Goal: Transaction & Acquisition: Purchase product/service

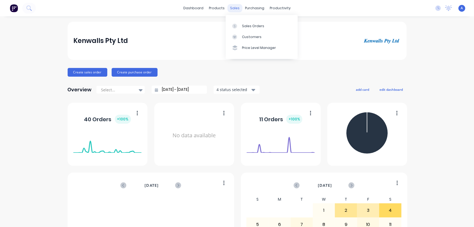
click at [233, 8] on div "sales" at bounding box center [234, 8] width 15 height 8
click at [247, 26] on div "Sales Orders" at bounding box center [253, 26] width 22 height 5
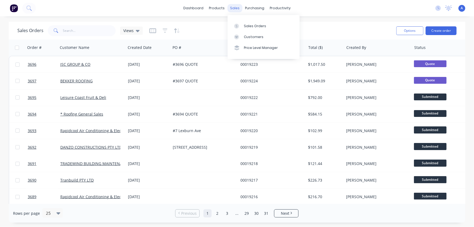
click at [234, 10] on div "sales" at bounding box center [234, 8] width 15 height 8
click at [239, 38] on div at bounding box center [238, 36] width 8 height 5
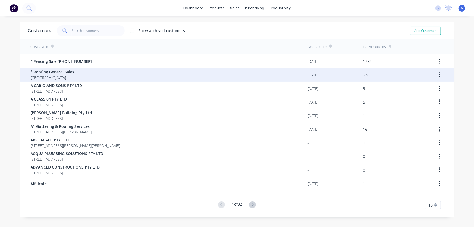
click at [52, 74] on span "* Roofing General Sales" at bounding box center [53, 72] width 44 height 6
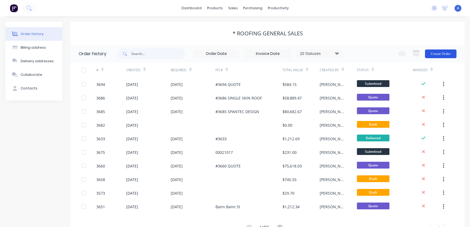
click at [438, 54] on button "Create Order" at bounding box center [440, 53] width 31 height 9
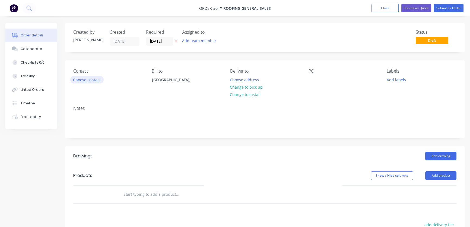
click at [83, 81] on button "Choose contact" at bounding box center [86, 79] width 33 height 7
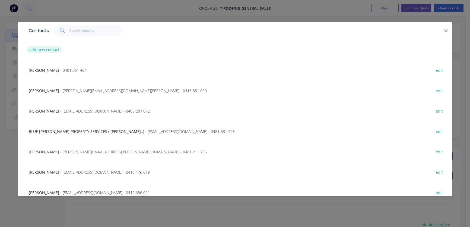
click at [34, 50] on button "add new contact" at bounding box center [45, 49] width 36 height 7
select select "AU"
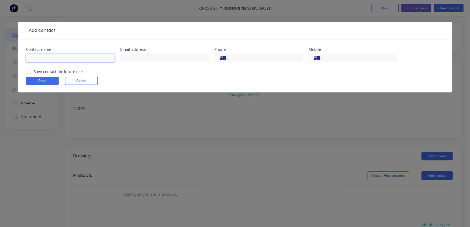
click at [37, 57] on input "text" at bounding box center [70, 58] width 89 height 8
type input "[PERSON_NAME]"
click at [327, 59] on input "tel" at bounding box center [359, 58] width 65 height 6
type input "0417 443 003"
click at [34, 71] on label "Save contact for future use" at bounding box center [58, 72] width 49 height 6
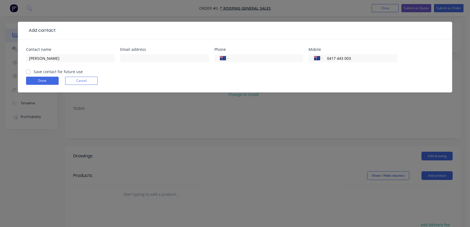
click at [27, 71] on input "Save contact for future use" at bounding box center [28, 71] width 4 height 5
checkbox input "true"
click at [42, 82] on button "Done" at bounding box center [42, 81] width 33 height 8
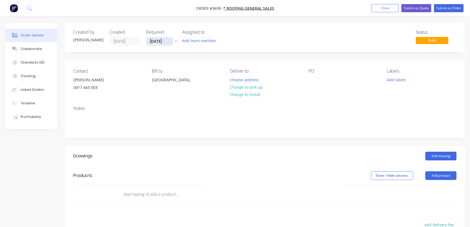
click at [155, 41] on input "[DATE]" at bounding box center [159, 41] width 27 height 8
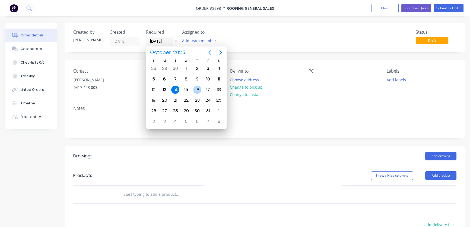
click at [197, 88] on div "16" at bounding box center [197, 90] width 8 height 8
type input "[DATE]"
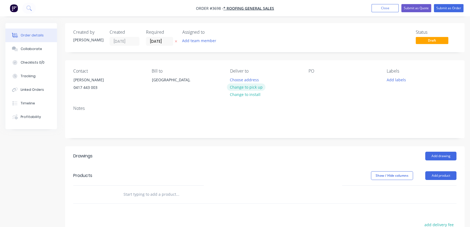
click at [251, 87] on button "Change to pick up" at bounding box center [246, 86] width 39 height 7
click at [438, 156] on button "Add drawing" at bounding box center [440, 155] width 31 height 9
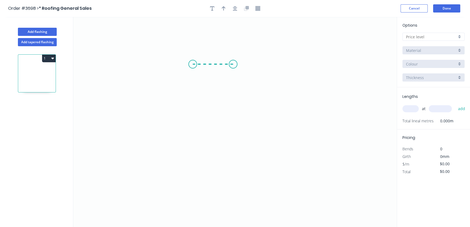
drag, startPoint x: 233, startPoint y: 64, endPoint x: 193, endPoint y: 64, distance: 40.5
click at [193, 64] on icon "0" at bounding box center [235, 122] width 324 height 210
drag, startPoint x: 193, startPoint y: 64, endPoint x: 138, endPoint y: 135, distance: 90.6
click at [138, 135] on icon "0 ?" at bounding box center [235, 122] width 324 height 210
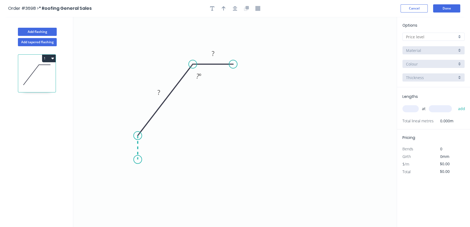
drag, startPoint x: 138, startPoint y: 135, endPoint x: 137, endPoint y: 159, distance: 23.9
click at [137, 159] on icon "0 ? ? ? º" at bounding box center [235, 122] width 324 height 210
click at [236, 7] on icon "button" at bounding box center [235, 8] width 4 height 5
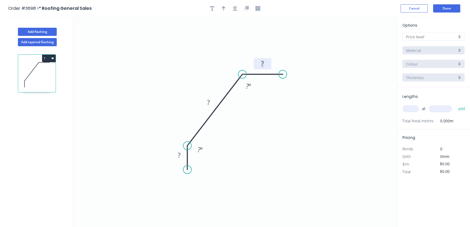
click at [263, 63] on tspan "?" at bounding box center [262, 63] width 3 height 9
click at [208, 101] on tspan "?" at bounding box center [208, 102] width 3 height 9
drag, startPoint x: 207, startPoint y: 40, endPoint x: 203, endPoint y: 51, distance: 11.9
click at [207, 40] on icon "0 ? ? 20 ? º ? º" at bounding box center [235, 122] width 324 height 210
click at [208, 102] on tspan "?" at bounding box center [208, 102] width 3 height 9
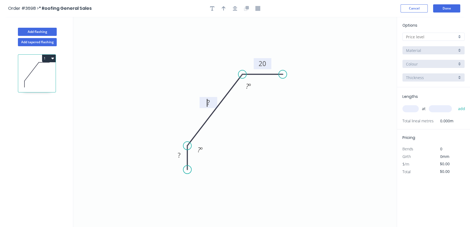
click at [214, 61] on icon "0 ? ? 20 ? º ? º" at bounding box center [235, 122] width 324 height 210
click at [208, 102] on tspan "?" at bounding box center [208, 102] width 3 height 9
click at [211, 62] on icon "0 ? ? 20 ? º ? º" at bounding box center [235, 122] width 324 height 210
click at [208, 100] on tspan "?" at bounding box center [208, 102] width 3 height 9
drag, startPoint x: 208, startPoint y: 63, endPoint x: 207, endPoint y: 68, distance: 5.0
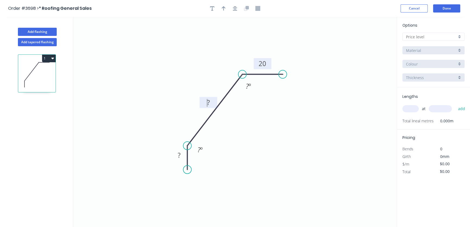
click at [208, 63] on icon "0 ? ? 20 ? º ? º" at bounding box center [235, 122] width 324 height 210
click at [208, 101] on tspan "?" at bounding box center [208, 102] width 3 height 9
click at [179, 155] on tspan "?" at bounding box center [179, 154] width 3 height 9
click at [263, 162] on icon "0 20 60 20 ? º ? º" at bounding box center [235, 122] width 324 height 210
click at [247, 86] on tspan "?" at bounding box center [247, 85] width 3 height 9
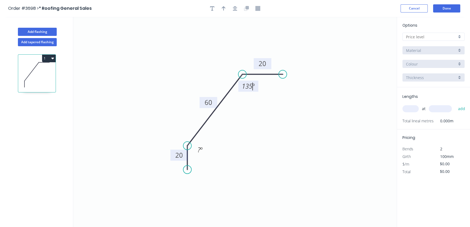
click at [252, 140] on icon "0 20 60 20 135 º ? º" at bounding box center [235, 122] width 324 height 210
click at [212, 156] on div "Delete point" at bounding box center [227, 156] width 55 height 11
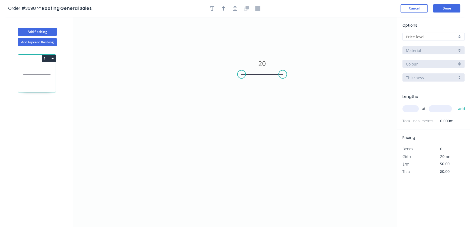
click at [242, 73] on circle at bounding box center [242, 74] width 8 height 8
drag, startPoint x: 242, startPoint y: 73, endPoint x: 241, endPoint y: 68, distance: 5.2
click at [241, 68] on circle at bounding box center [241, 68] width 8 height 8
click at [258, 75] on div "Delete point" at bounding box center [268, 75] width 55 height 11
drag, startPoint x: 268, startPoint y: 70, endPoint x: 218, endPoint y: 67, distance: 50.3
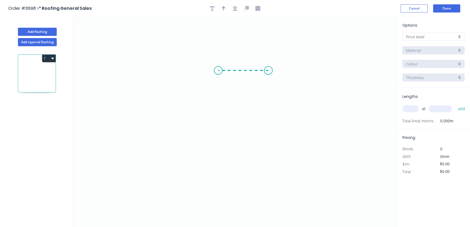
click at [218, 67] on icon "0" at bounding box center [235, 122] width 324 height 210
drag, startPoint x: 217, startPoint y: 69, endPoint x: 184, endPoint y: 154, distance: 90.9
click at [184, 154] on icon "0 ?" at bounding box center [235, 122] width 324 height 210
click at [184, 154] on circle at bounding box center [184, 154] width 8 height 8
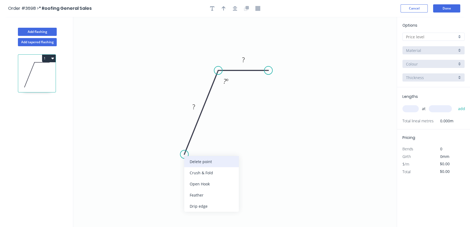
click at [197, 160] on div "Delete point" at bounding box center [211, 161] width 55 height 11
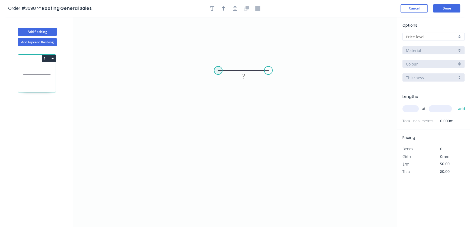
click at [217, 70] on circle at bounding box center [218, 70] width 8 height 8
drag, startPoint x: 217, startPoint y: 70, endPoint x: 177, endPoint y: 148, distance: 88.0
click at [177, 148] on icon "0 ?" at bounding box center [235, 122] width 324 height 210
drag, startPoint x: 177, startPoint y: 148, endPoint x: 176, endPoint y: 177, distance: 28.5
click at [176, 177] on icon "0 ? ? ? º" at bounding box center [235, 122] width 324 height 210
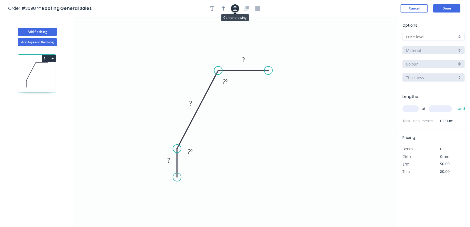
click at [236, 7] on icon "button" at bounding box center [235, 8] width 4 height 5
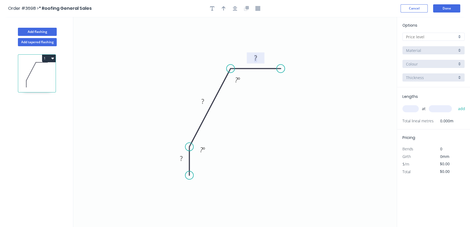
click at [254, 57] on tspan "?" at bounding box center [255, 57] width 3 height 9
click at [181, 157] on tspan "?" at bounding box center [181, 158] width 3 height 9
click at [204, 99] on tspan "?" at bounding box center [202, 101] width 3 height 9
click at [251, 89] on icon "0 20 60 20 ? º ? º" at bounding box center [235, 122] width 324 height 210
click at [237, 79] on tspan "?" at bounding box center [236, 79] width 3 height 9
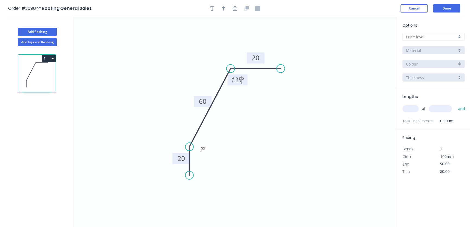
click at [265, 123] on icon "0 20 60 20 135 º ? º" at bounding box center [235, 122] width 324 height 210
click at [218, 167] on div "Hide angle" at bounding box center [231, 166] width 55 height 11
click at [225, 7] on icon "button" at bounding box center [224, 8] width 4 height 5
drag, startPoint x: 368, startPoint y: 42, endPoint x: 308, endPoint y: 134, distance: 110.1
click at [308, 134] on icon at bounding box center [307, 127] width 5 height 17
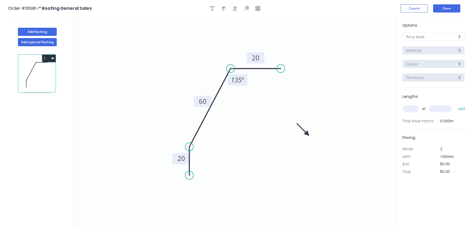
click at [308, 134] on icon at bounding box center [303, 129] width 16 height 16
click at [308, 134] on icon at bounding box center [307, 127] width 5 height 17
click at [308, 134] on icon at bounding box center [312, 129] width 16 height 16
drag, startPoint x: 307, startPoint y: 131, endPoint x: 300, endPoint y: 126, distance: 8.5
click at [300, 126] on icon at bounding box center [306, 125] width 17 height 5
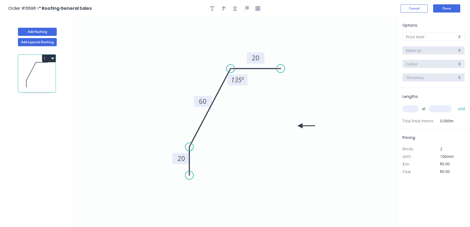
click at [460, 37] on div at bounding box center [434, 37] width 62 height 8
click at [435, 48] on div "A" at bounding box center [434, 47] width 62 height 10
type input "A"
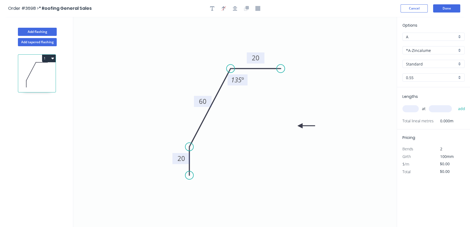
type input "$15.91"
click at [460, 51] on div "*A-Zincalume" at bounding box center [434, 50] width 62 height 8
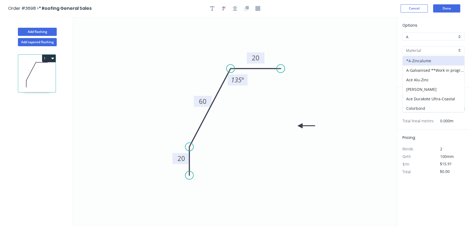
click at [419, 109] on div "Colorbond" at bounding box center [434, 108] width 62 height 10
type input "Colorbond"
type input "Basalt"
type input "$16.18"
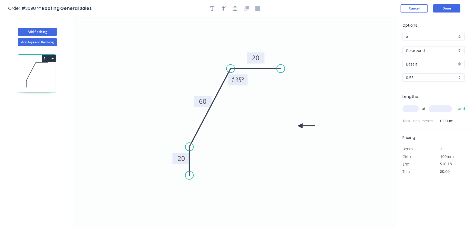
click at [460, 65] on div "Basalt" at bounding box center [434, 64] width 62 height 8
click at [435, 96] on div "Surfmist" at bounding box center [434, 96] width 62 height 10
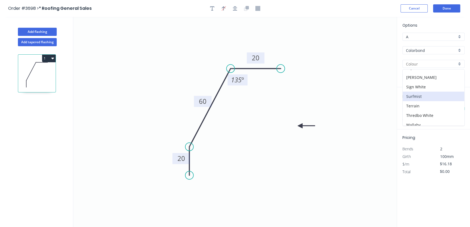
type input "Surfmist"
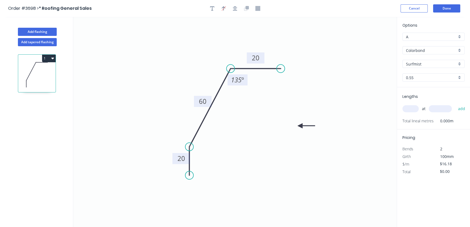
click at [407, 108] on input "text" at bounding box center [411, 108] width 16 height 7
type input "1"
click at [432, 108] on input "text" at bounding box center [440, 108] width 23 height 7
type input "1700"
click at [463, 108] on button "add" at bounding box center [461, 108] width 13 height 9
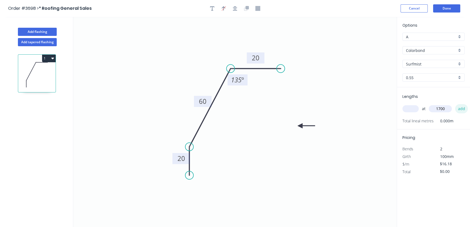
type input "$27.51"
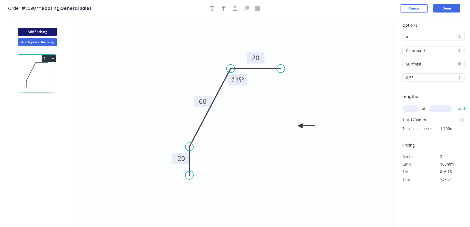
click at [41, 30] on button "Add flashing" at bounding box center [37, 32] width 39 height 8
type input "$0.00"
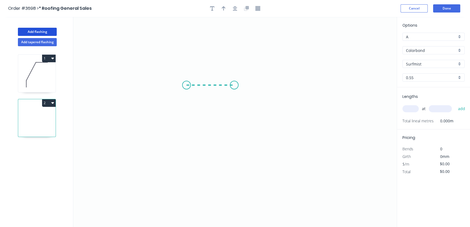
drag, startPoint x: 186, startPoint y: 85, endPoint x: 234, endPoint y: 87, distance: 47.8
click at [234, 87] on icon "0" at bounding box center [235, 122] width 324 height 210
drag, startPoint x: 234, startPoint y: 87, endPoint x: 239, endPoint y: 165, distance: 78.3
click at [239, 166] on icon "0 ?" at bounding box center [235, 122] width 324 height 210
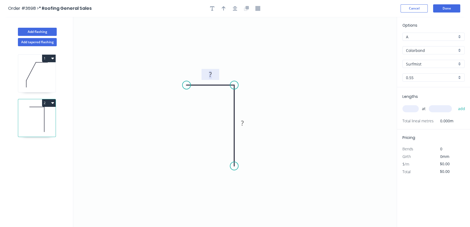
click at [210, 74] on tspan "?" at bounding box center [210, 74] width 3 height 9
click at [242, 121] on tspan "?" at bounding box center [242, 122] width 3 height 9
click at [309, 45] on icon "0 30 ?" at bounding box center [235, 122] width 324 height 210
click at [242, 122] on g "?" at bounding box center [242, 122] width 11 height 9
click at [242, 122] on tspan "?" at bounding box center [242, 122] width 3 height 9
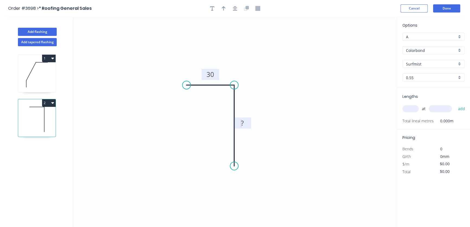
click at [258, 106] on icon "0 30 ?" at bounding box center [235, 122] width 324 height 210
click at [242, 122] on tspan "?" at bounding box center [242, 122] width 3 height 9
click at [236, 8] on icon "button" at bounding box center [235, 8] width 4 height 5
type input "$14.91"
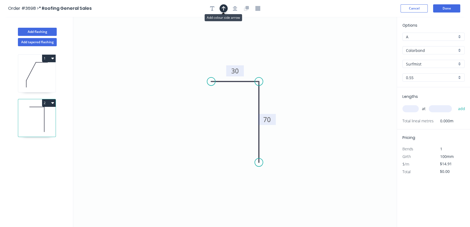
click at [225, 9] on icon "button" at bounding box center [224, 8] width 4 height 5
drag, startPoint x: 371, startPoint y: 42, endPoint x: 283, endPoint y: 67, distance: 92.0
click at [283, 67] on icon at bounding box center [281, 60] width 5 height 17
click at [282, 67] on icon at bounding box center [279, 63] width 16 height 16
click at [282, 67] on icon at bounding box center [282, 60] width 5 height 17
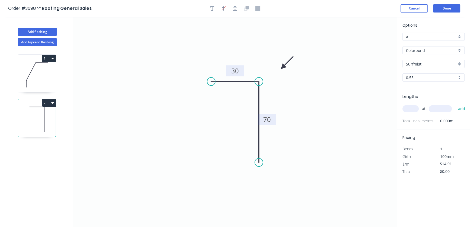
click at [461, 36] on div "A" at bounding box center [434, 37] width 62 height 8
click at [436, 47] on div "A" at bounding box center [434, 47] width 62 height 10
type input "A"
click at [458, 63] on div "Surfmist" at bounding box center [434, 64] width 62 height 8
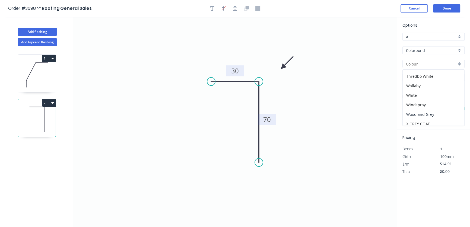
click at [422, 111] on div "Woodland Grey" at bounding box center [434, 114] width 62 height 10
type input "Woodland Grey"
click at [410, 107] on input "text" at bounding box center [411, 108] width 16 height 7
type input "1"
click at [440, 106] on input "text" at bounding box center [440, 108] width 23 height 7
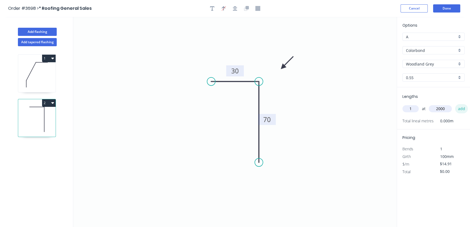
type input "2000"
click at [460, 108] on button "add" at bounding box center [461, 108] width 13 height 9
type input "$29.82"
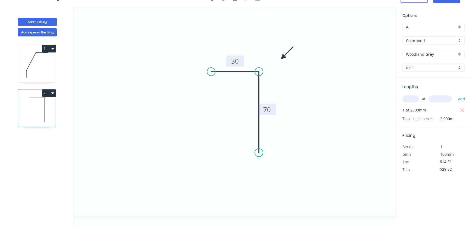
scroll to position [0, 0]
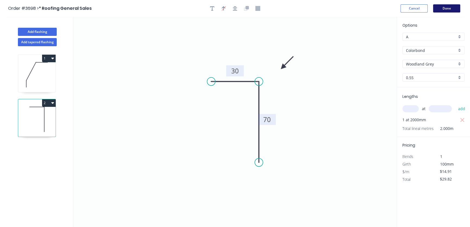
click at [445, 8] on button "Done" at bounding box center [446, 8] width 27 height 8
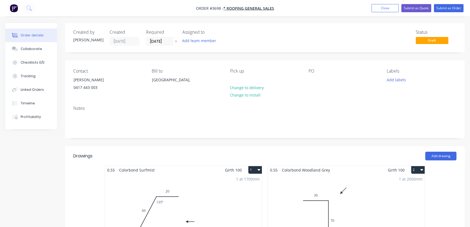
scroll to position [211, 0]
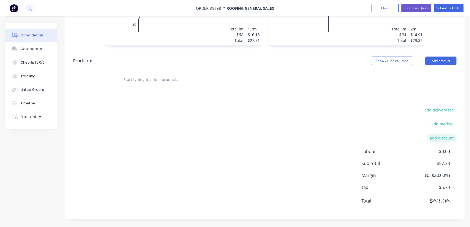
click at [442, 138] on button "add discount" at bounding box center [442, 137] width 30 height 7
click at [441, 138] on input at bounding box center [435, 139] width 24 height 8
type input "25"
click input "submit" at bounding box center [0, 0] width 0 height 0
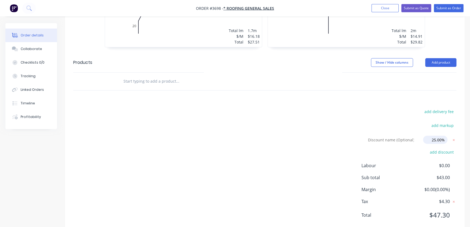
click at [439, 138] on input "25.00%" at bounding box center [435, 139] width 24 height 8
drag, startPoint x: 437, startPoint y: 138, endPoint x: 430, endPoint y: 140, distance: 6.6
click at [430, 140] on input "25.00%" at bounding box center [435, 139] width 24 height 8
type input "20.00%"
click input "submit" at bounding box center [0, 0] width 0 height 0
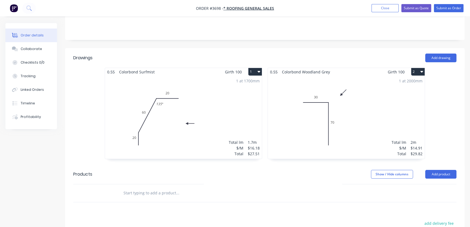
scroll to position [0, 0]
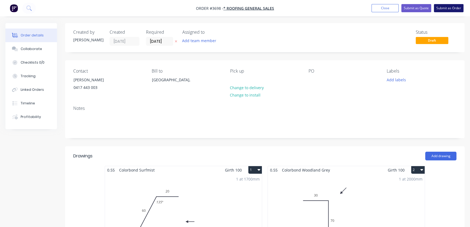
click at [442, 7] on button "Submit as Order" at bounding box center [449, 8] width 30 height 8
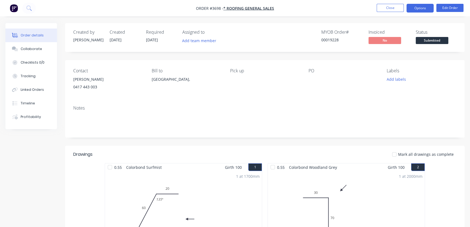
click at [420, 8] on button "Options" at bounding box center [420, 8] width 27 height 9
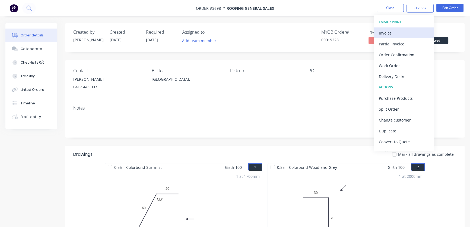
click at [384, 32] on div "Invoice" at bounding box center [404, 33] width 50 height 8
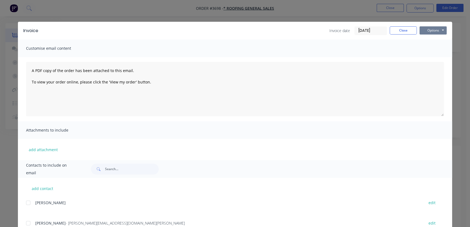
click at [432, 29] on button "Options" at bounding box center [433, 30] width 27 height 8
click at [431, 49] on button "Print" at bounding box center [437, 49] width 35 height 9
click at [431, 29] on button "Options" at bounding box center [433, 30] width 27 height 8
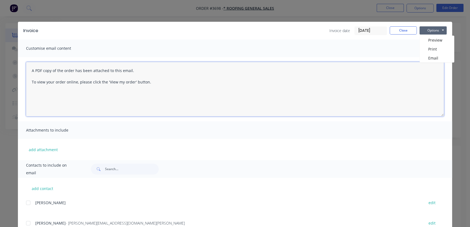
drag, startPoint x: 383, startPoint y: 69, endPoint x: 391, endPoint y: 47, distance: 23.8
click at [383, 66] on textarea "A PDF copy of the order has been attached to this email. To view your order onl…" at bounding box center [235, 89] width 418 height 54
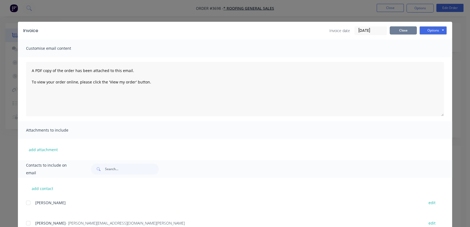
click at [399, 29] on button "Close" at bounding box center [403, 30] width 27 height 8
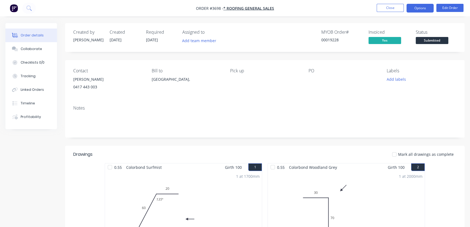
click at [418, 7] on button "Options" at bounding box center [420, 8] width 27 height 9
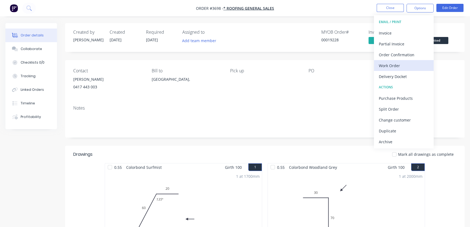
click at [394, 67] on div "Work Order" at bounding box center [404, 66] width 50 height 8
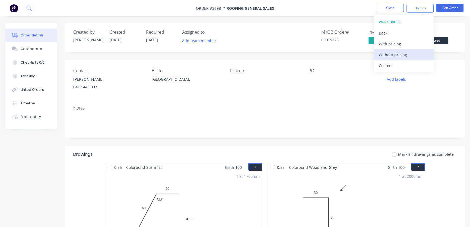
click at [391, 55] on div "Without pricing" at bounding box center [404, 55] width 50 height 8
